Goal: Task Accomplishment & Management: Complete application form

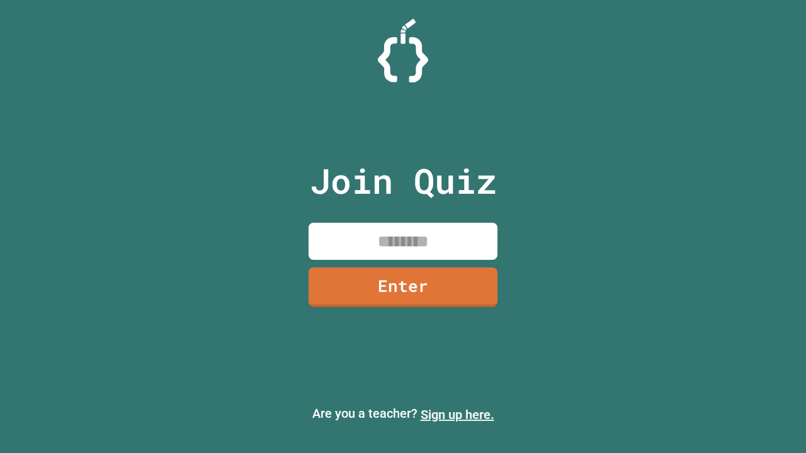
click at [457, 415] on link "Sign up here." at bounding box center [457, 414] width 74 height 15
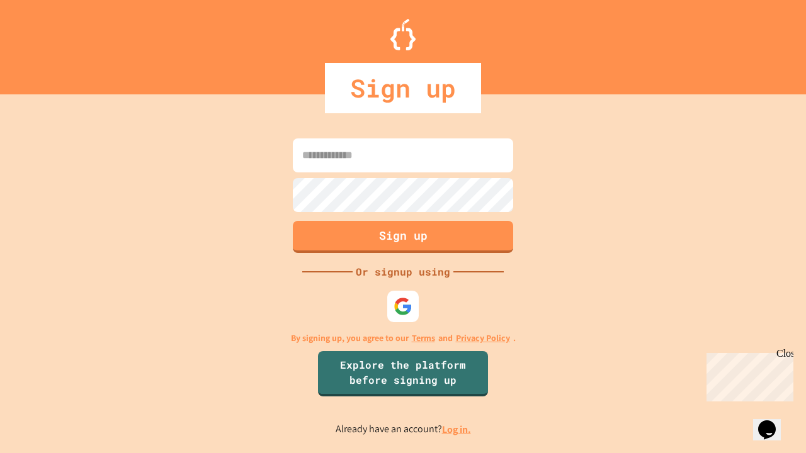
click at [457, 429] on link "Log in." at bounding box center [456, 429] width 29 height 13
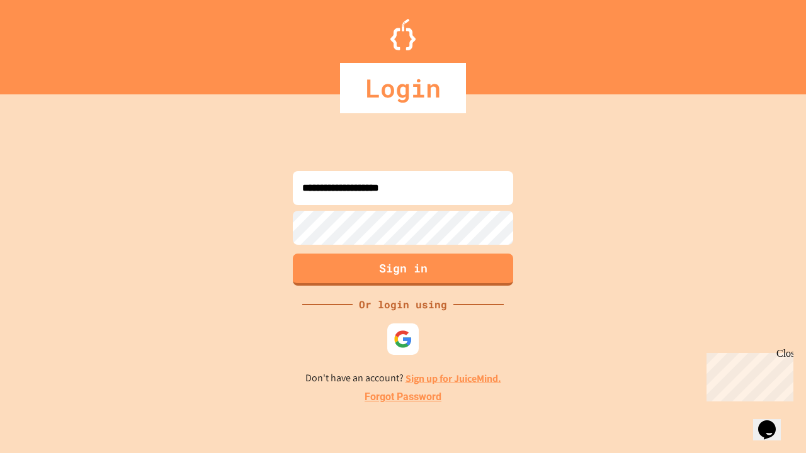
type input "**********"
